Goal: Information Seeking & Learning: Learn about a topic

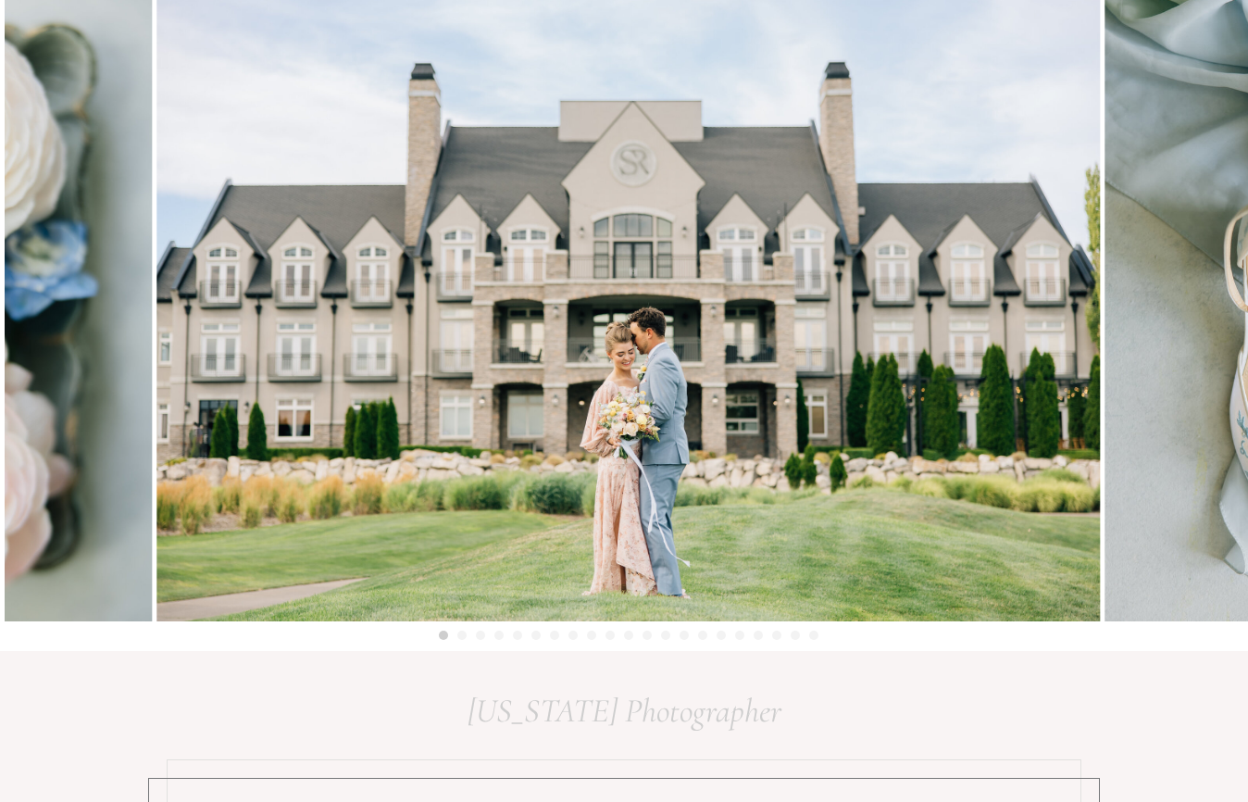
scroll to position [194, 0]
click at [644, 400] on img at bounding box center [628, 306] width 944 height 630
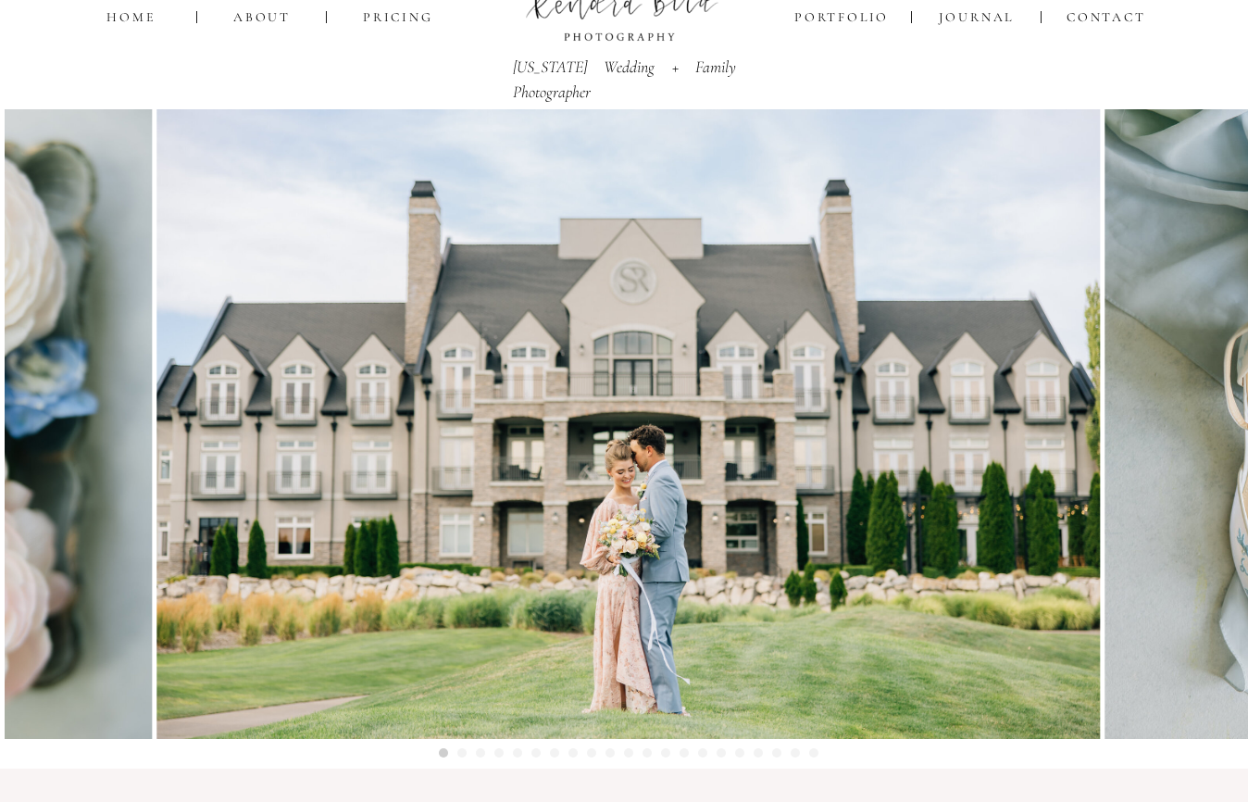
scroll to position [74, 0]
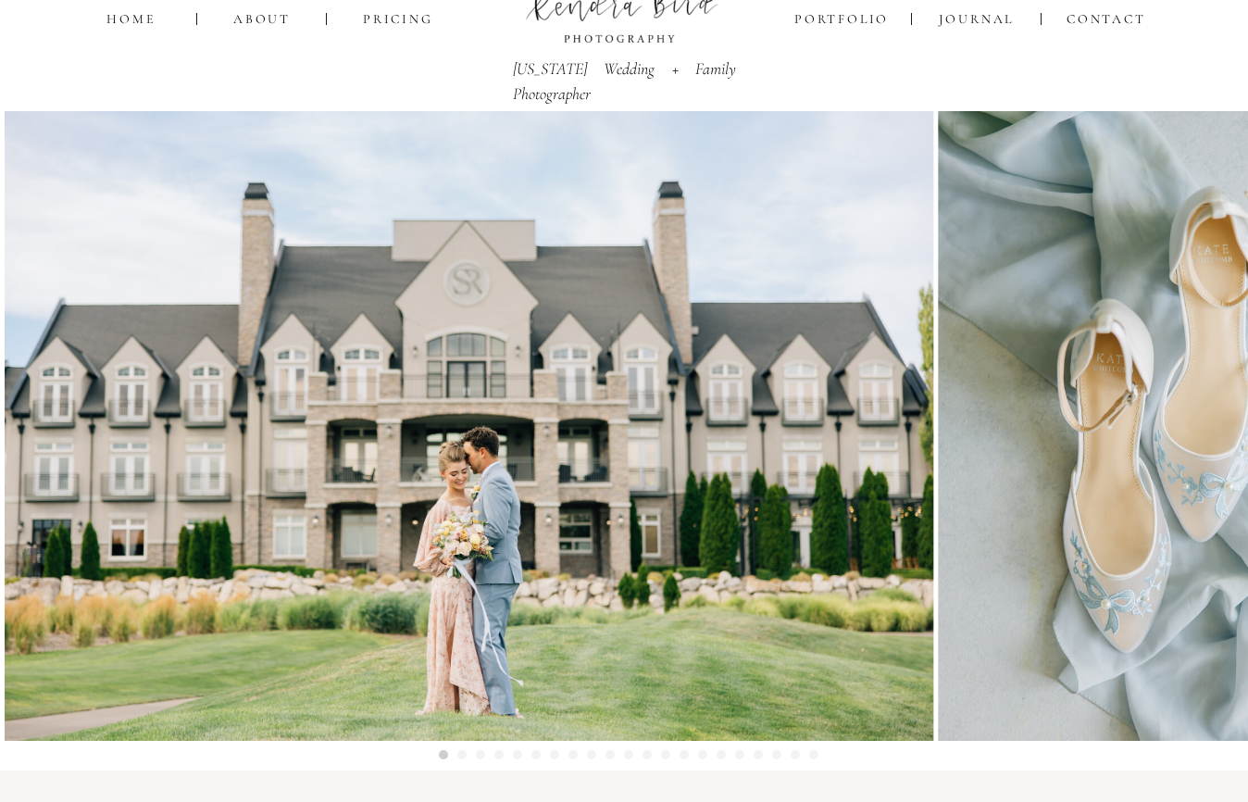
click at [819, 404] on img at bounding box center [462, 426] width 944 height 630
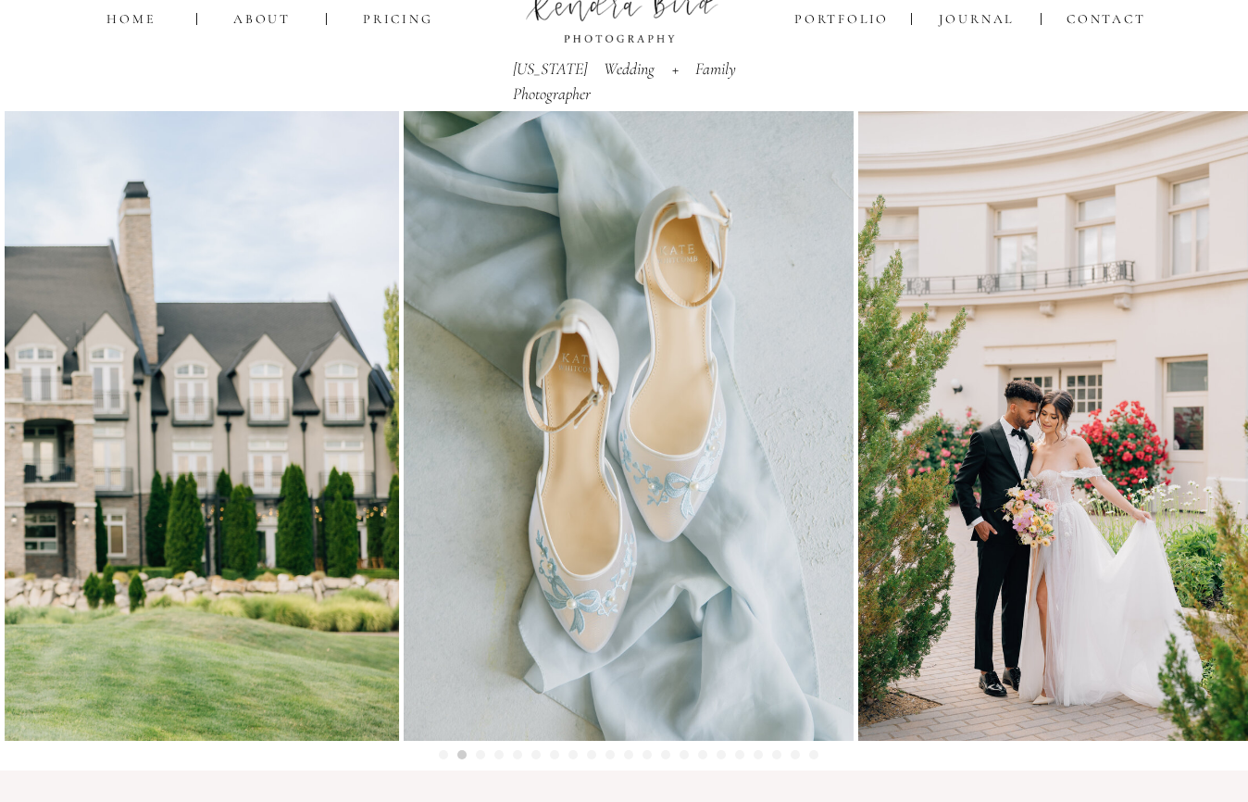
click at [658, 404] on img at bounding box center [629, 426] width 450 height 630
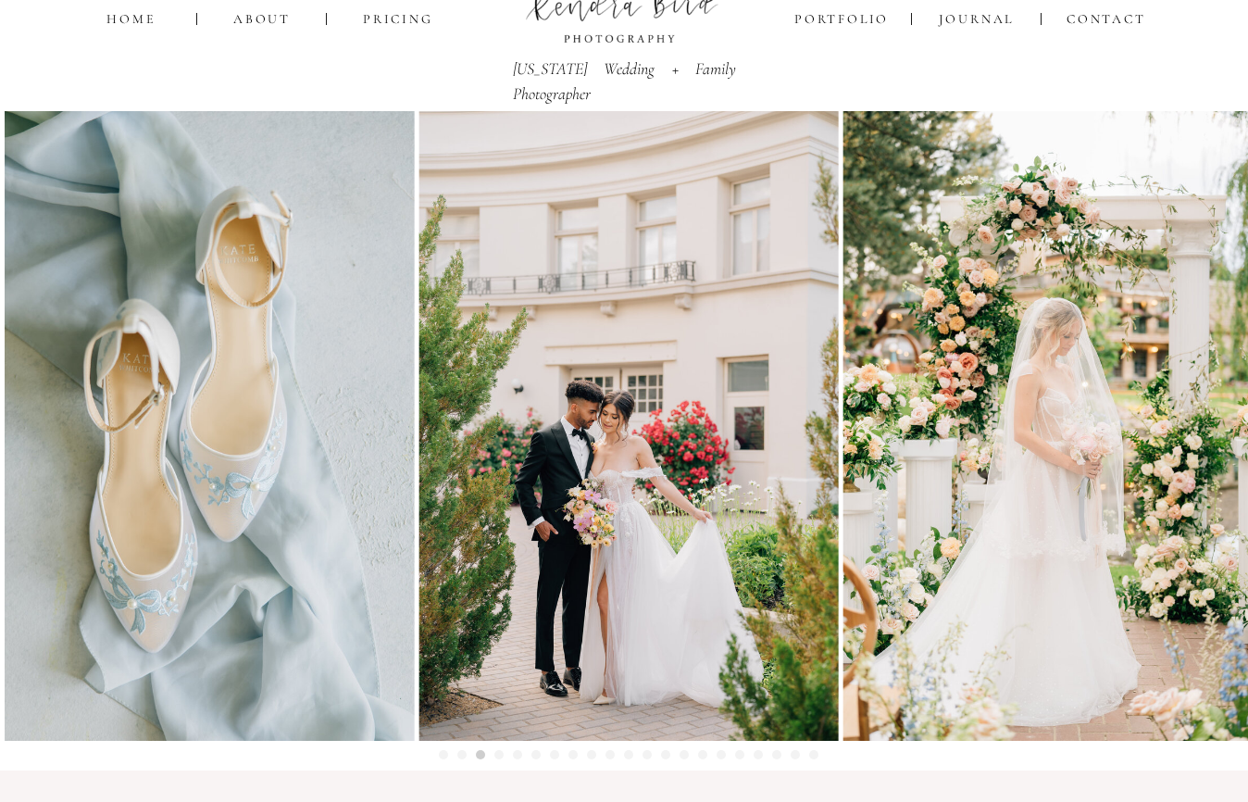
click at [504, 497] on img at bounding box center [628, 426] width 419 height 630
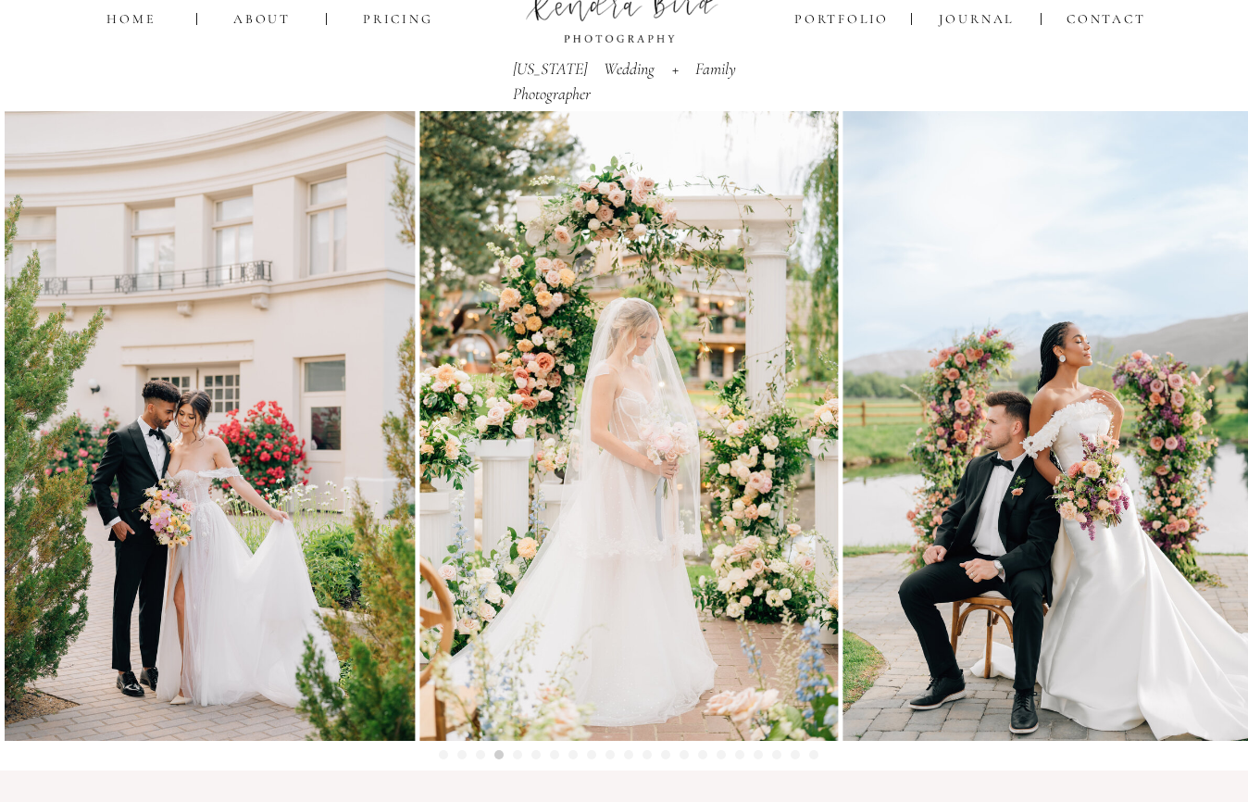
click at [484, 475] on img at bounding box center [628, 426] width 419 height 630
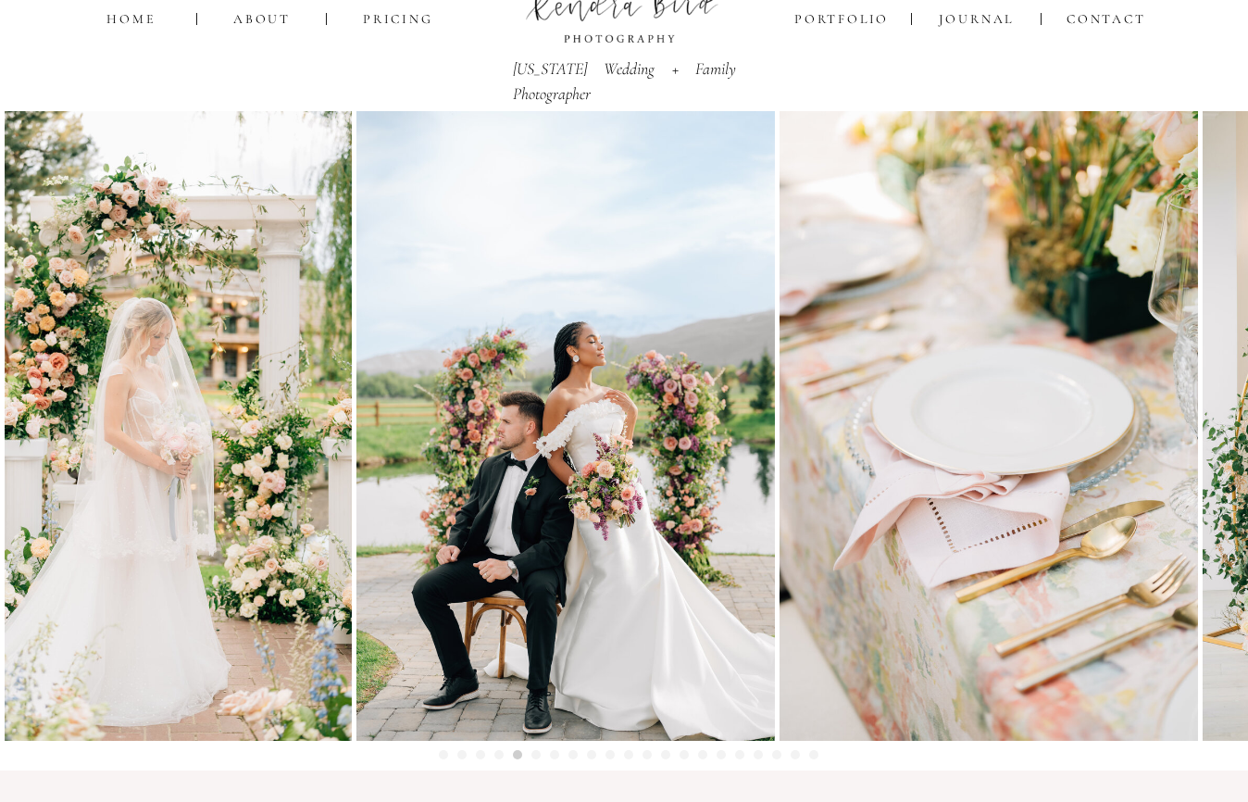
click at [430, 474] on img at bounding box center [565, 426] width 419 height 630
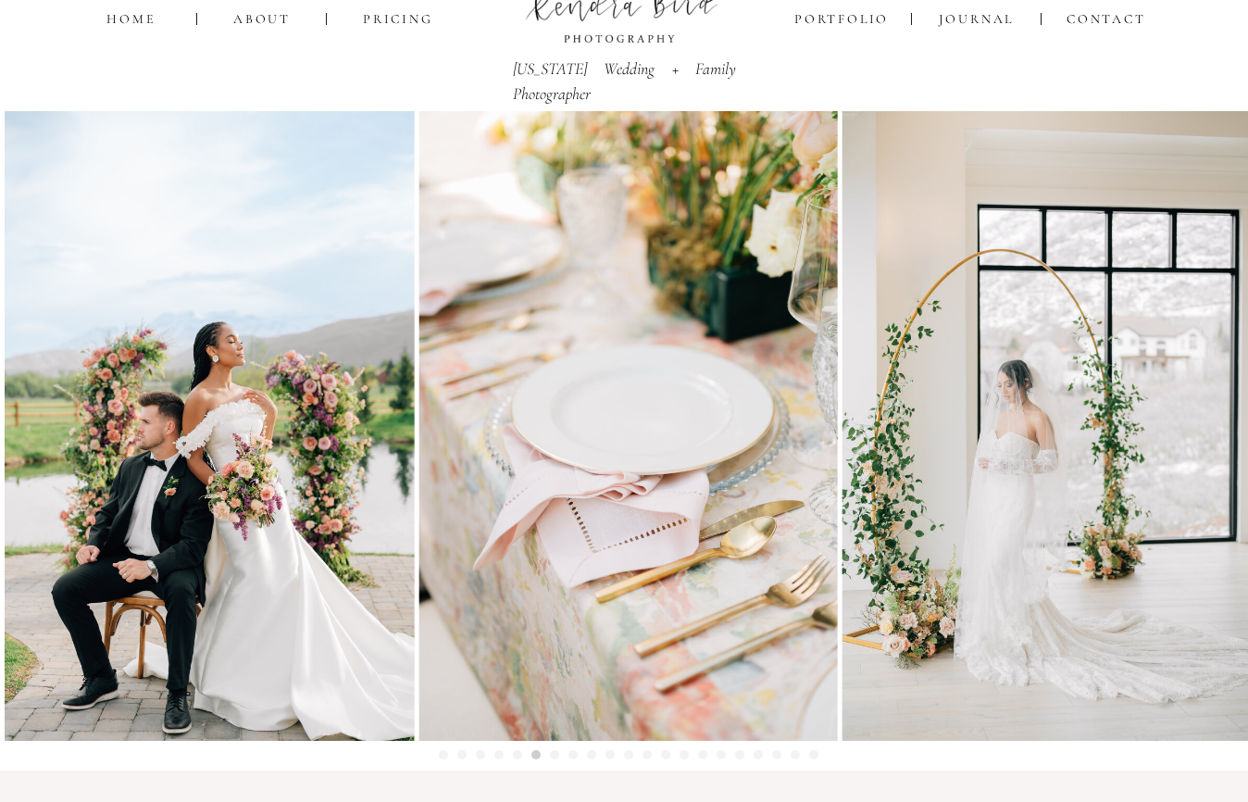
click at [426, 500] on img at bounding box center [628, 426] width 419 height 630
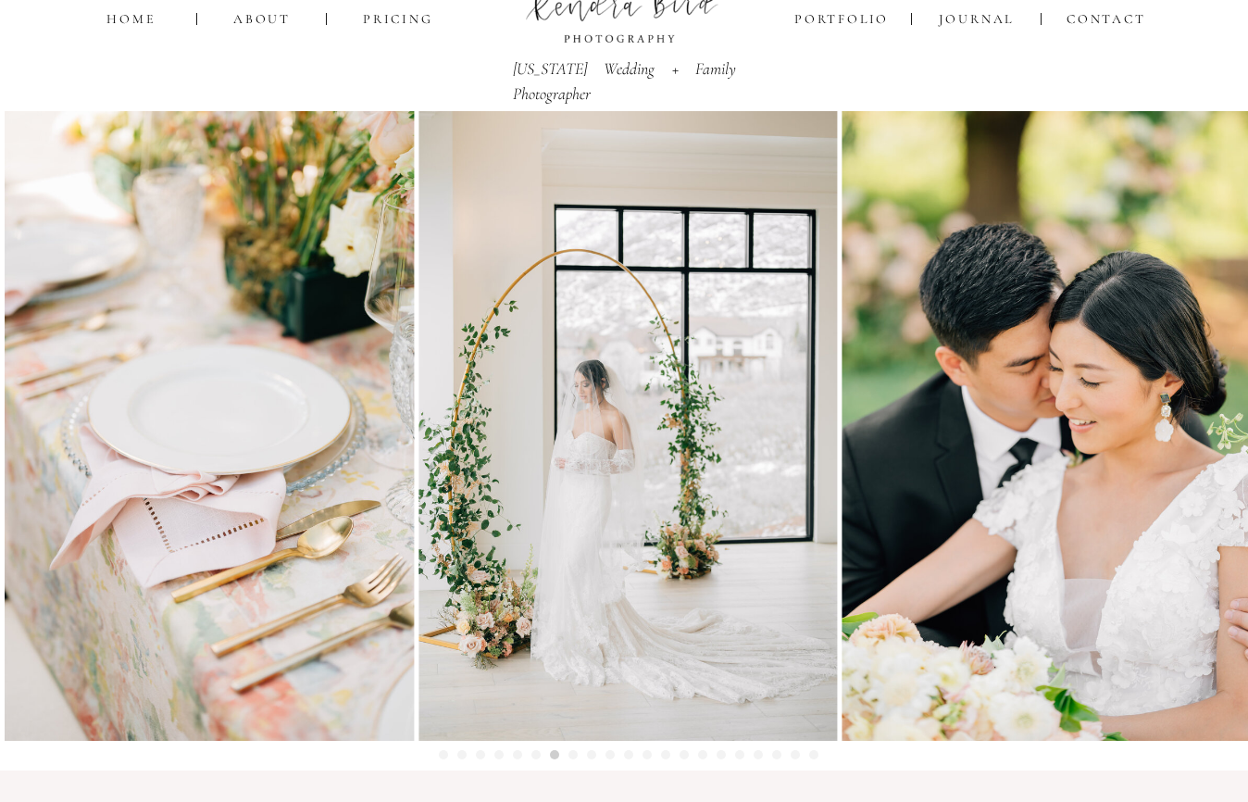
click at [419, 503] on img at bounding box center [628, 426] width 419 height 630
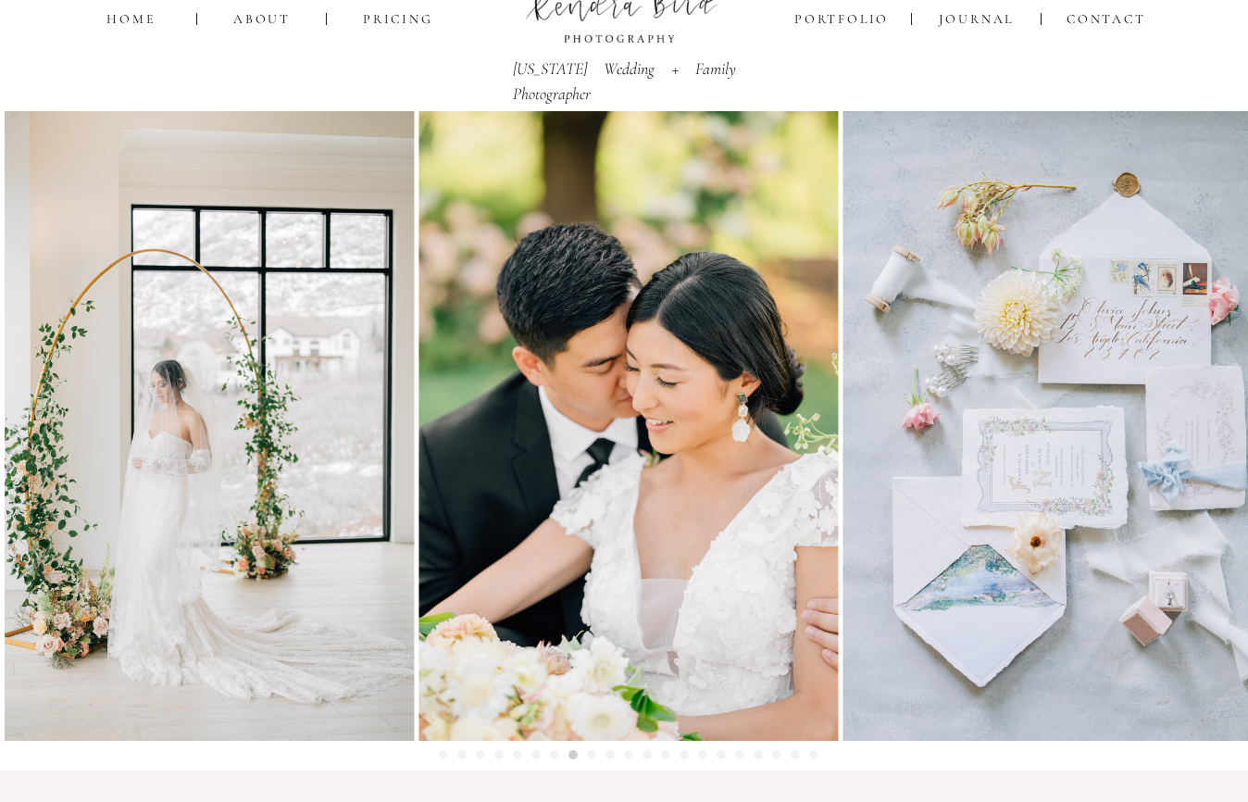
click at [419, 490] on img at bounding box center [628, 426] width 419 height 630
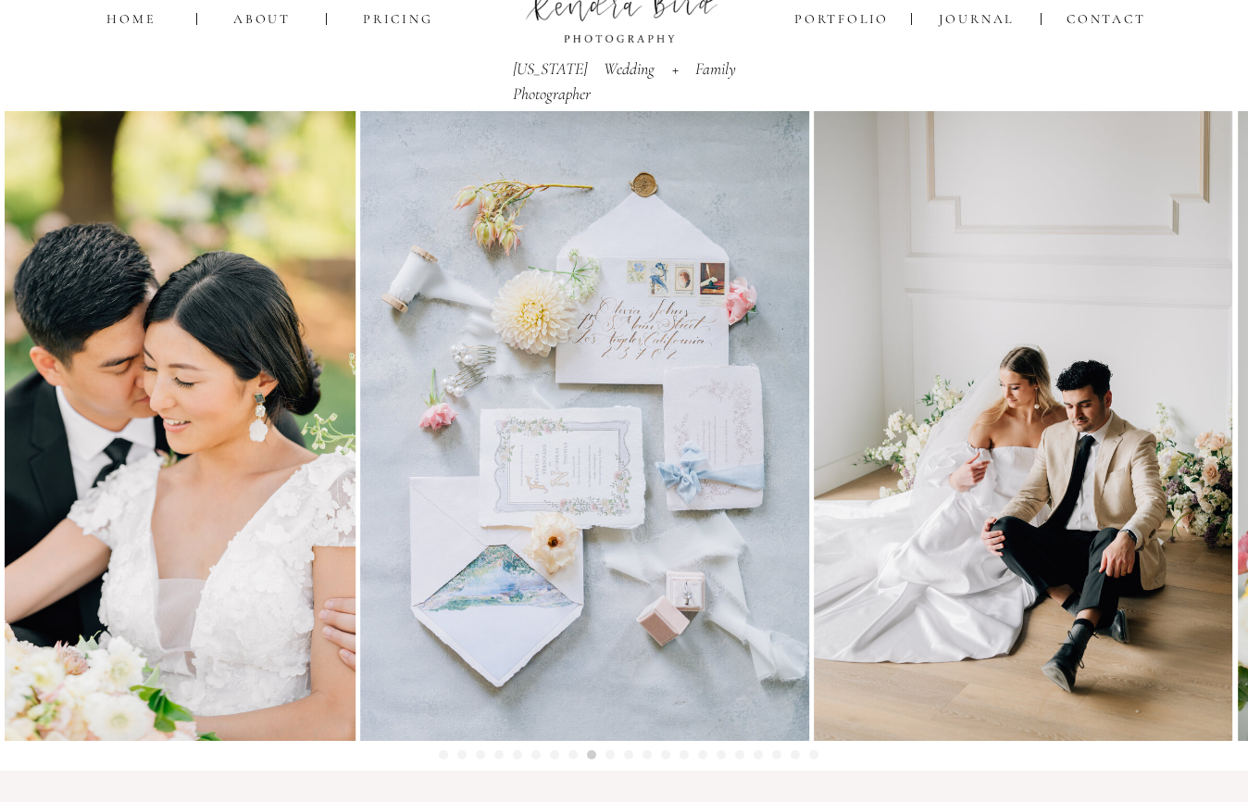
click at [360, 469] on img at bounding box center [585, 426] width 450 height 630
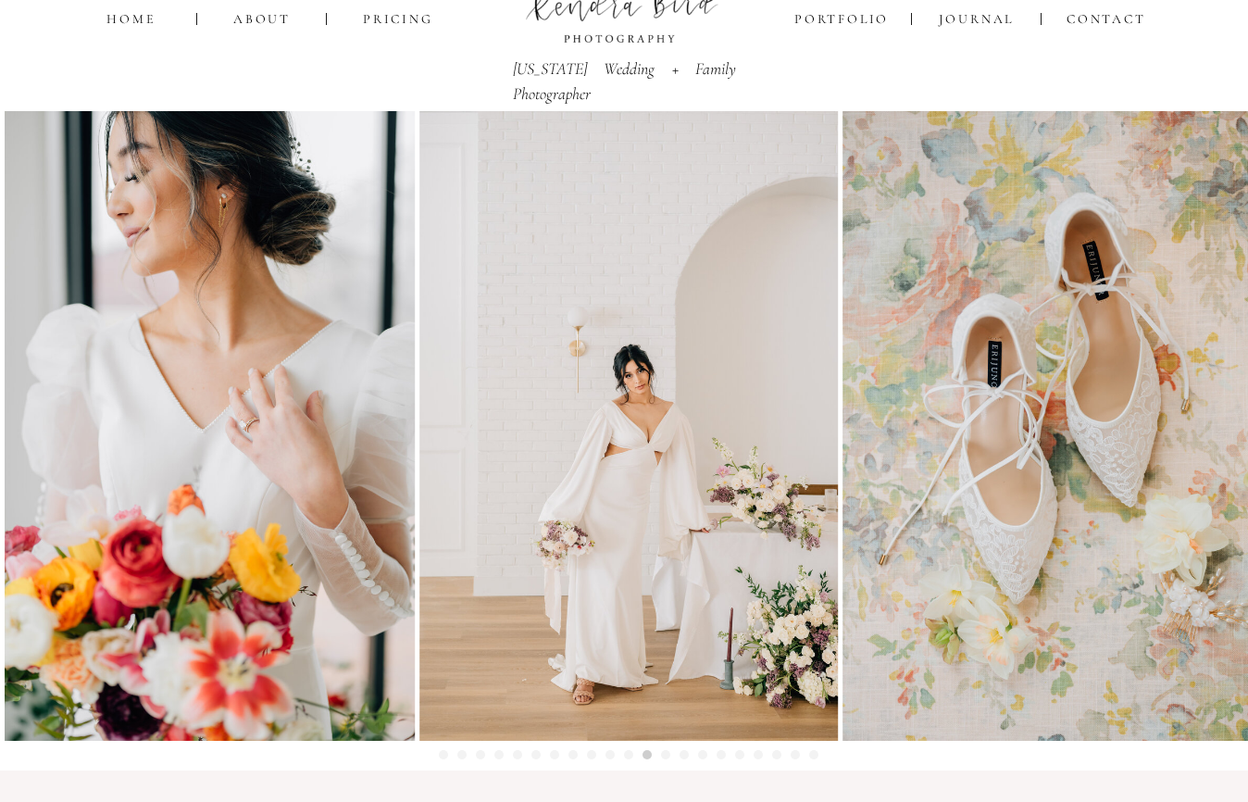
click at [843, 513] on img at bounding box center [1052, 426] width 419 height 630
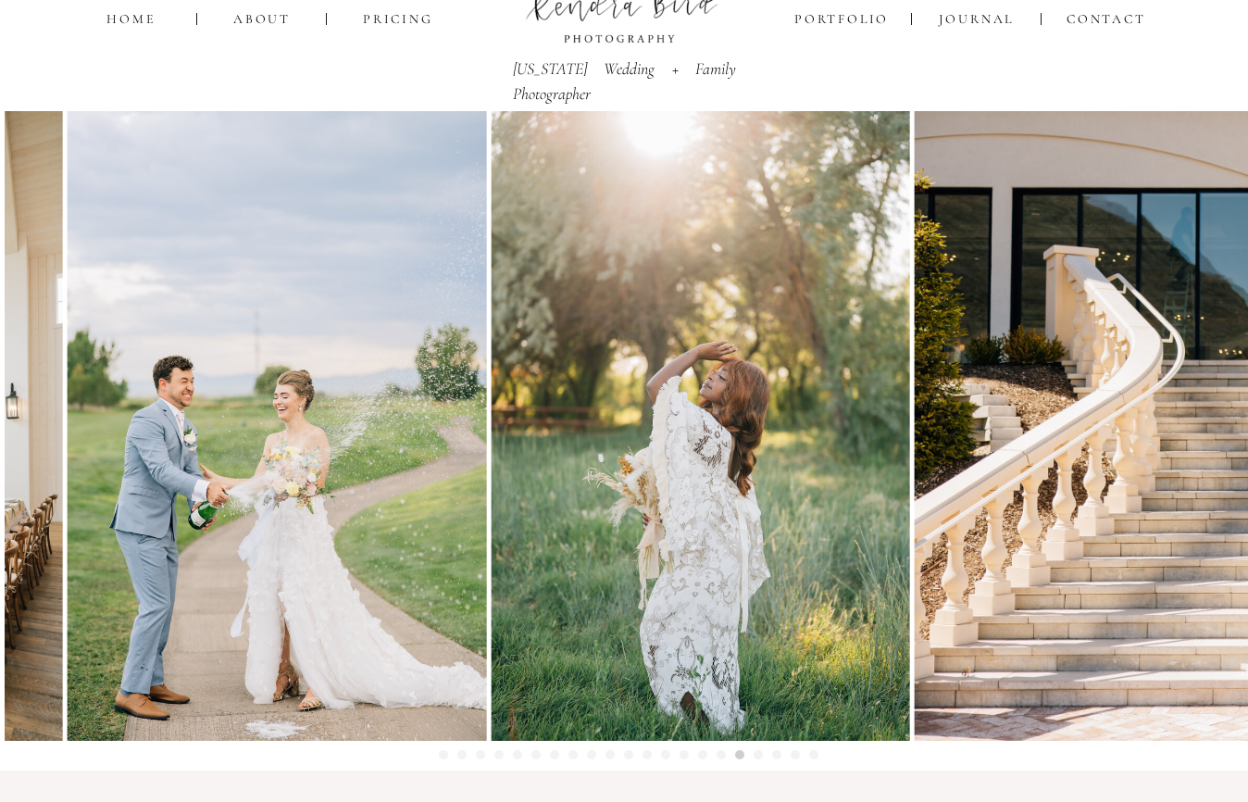
click at [492, 601] on img at bounding box center [701, 426] width 419 height 630
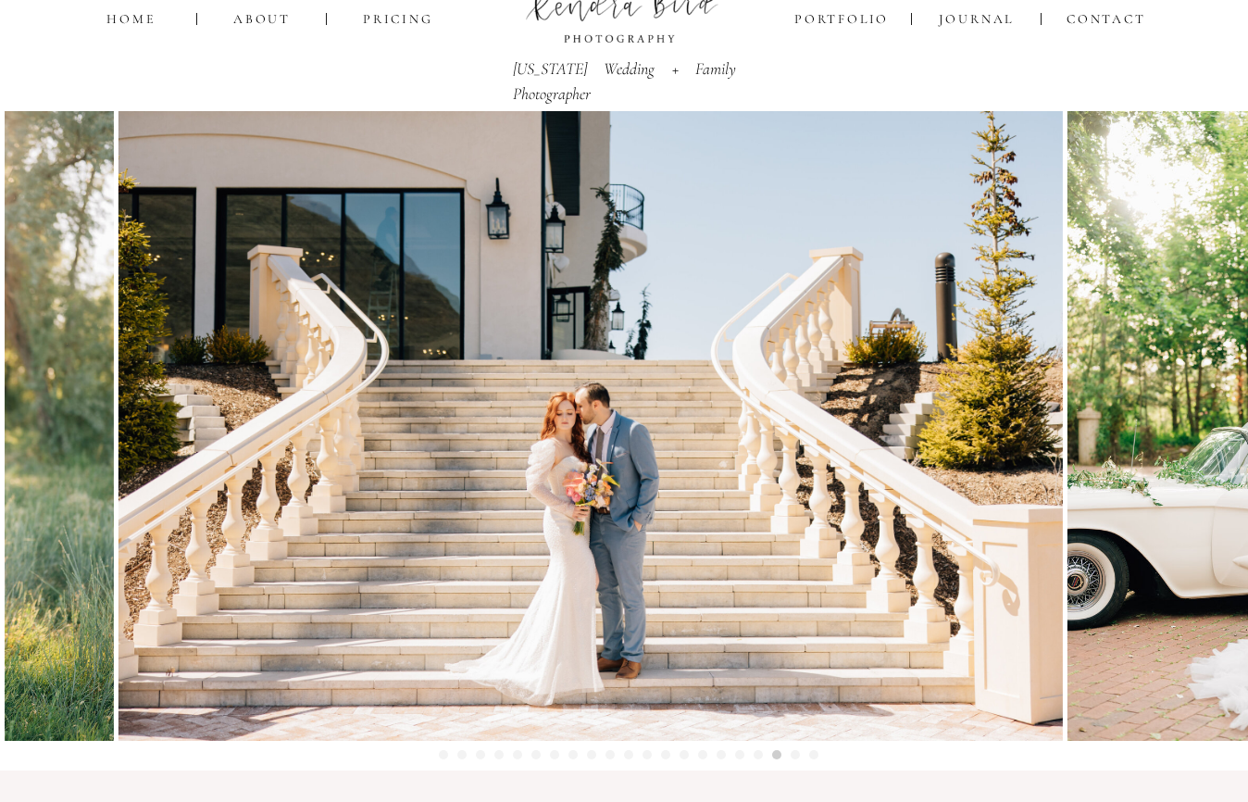
click at [406, 509] on img at bounding box center [591, 426] width 944 height 630
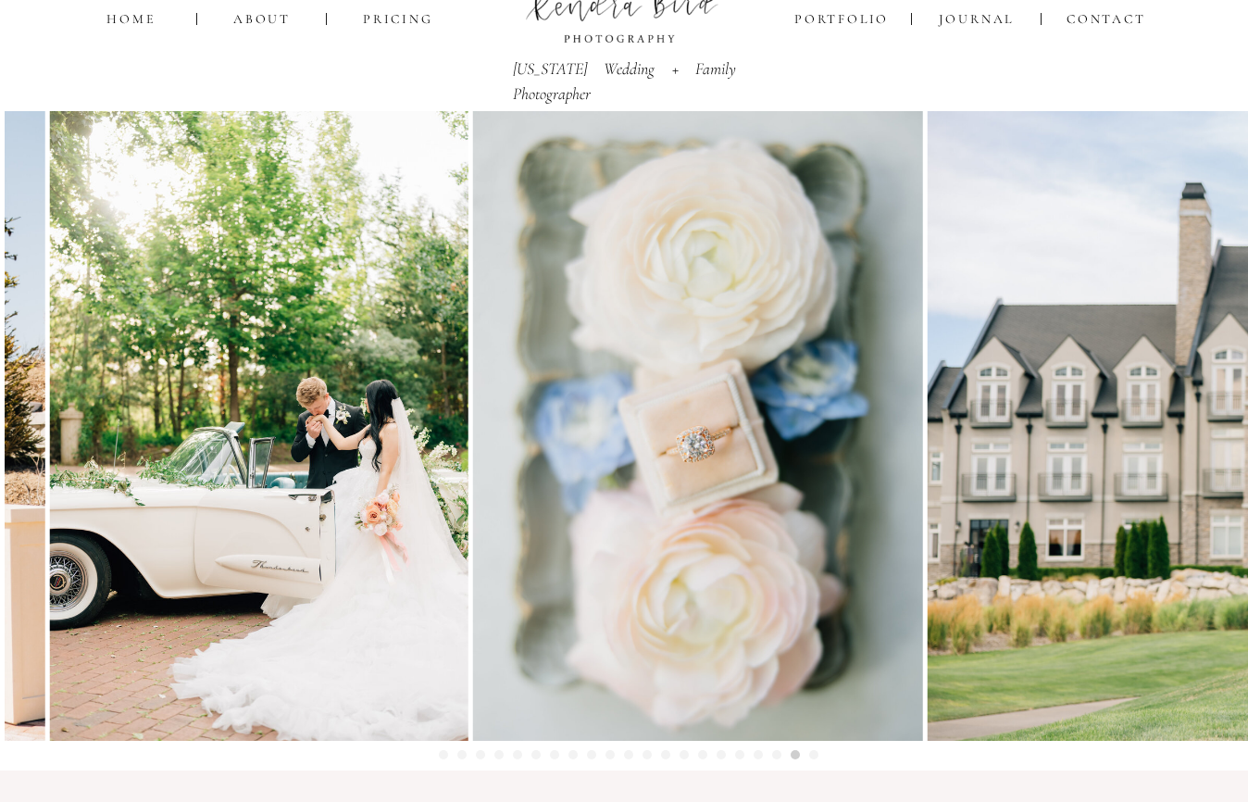
click at [473, 455] on img at bounding box center [698, 426] width 450 height 630
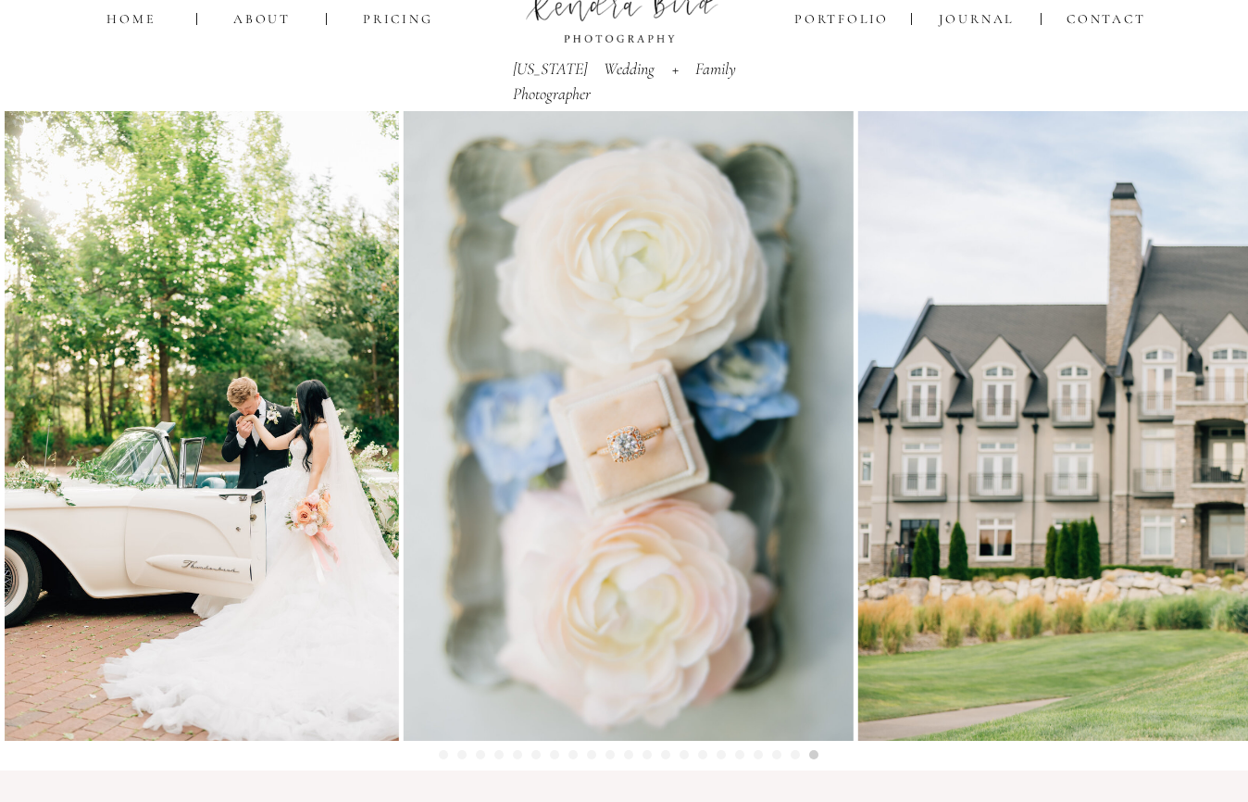
click at [405, 21] on nav "Pricing" at bounding box center [397, 19] width 68 height 14
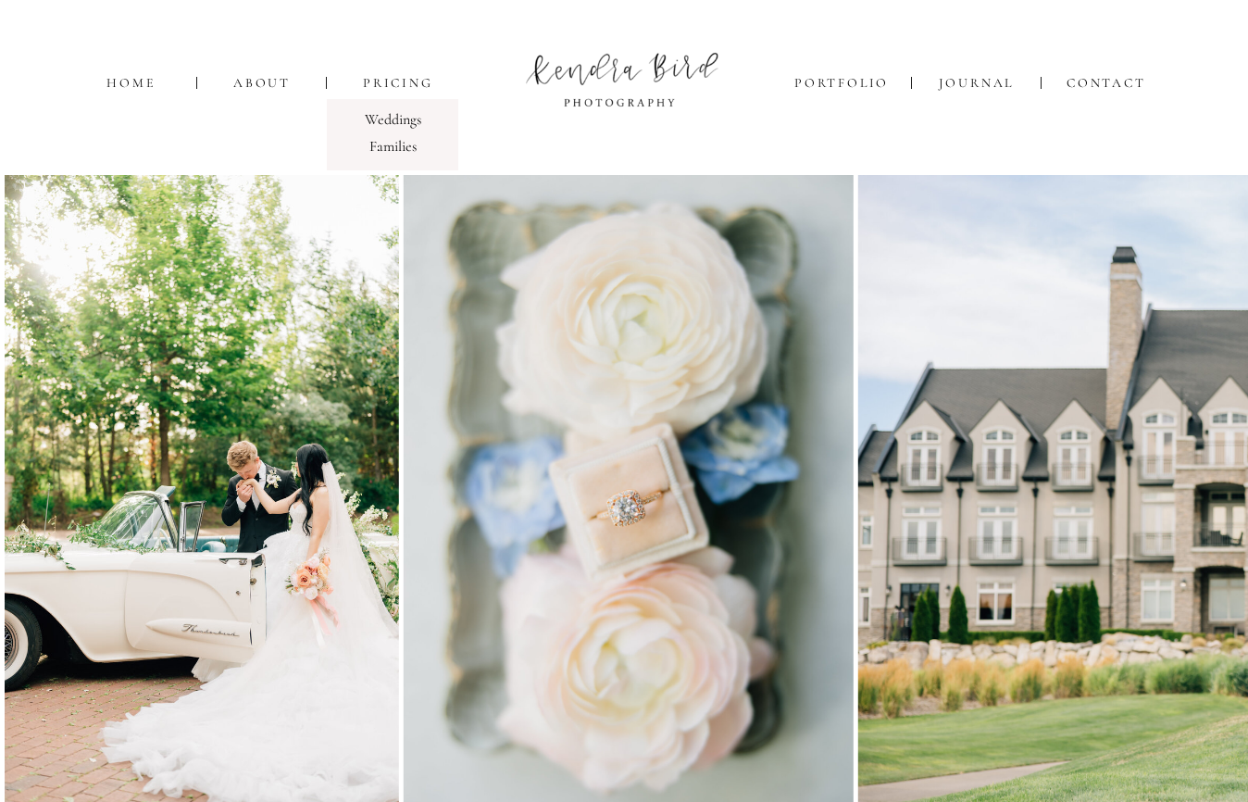
scroll to position [0, 0]
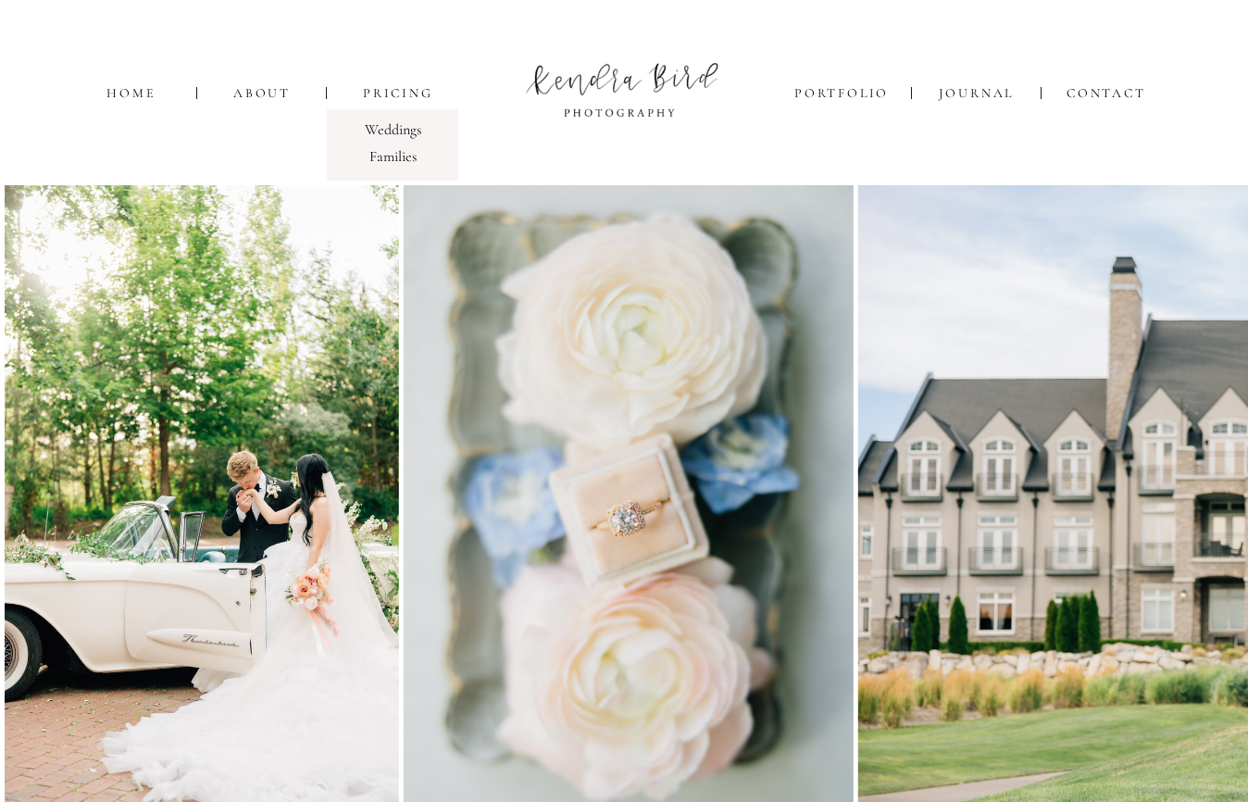
click at [392, 156] on p "Families" at bounding box center [392, 155] width 115 height 21
